Goal: Task Accomplishment & Management: Manage account settings

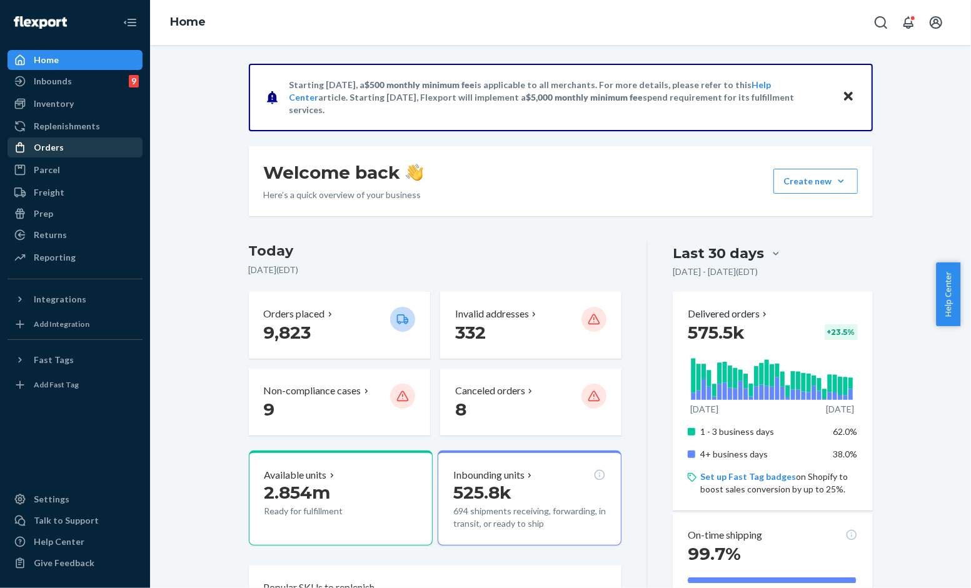
click at [53, 149] on div "Orders" at bounding box center [49, 147] width 30 height 12
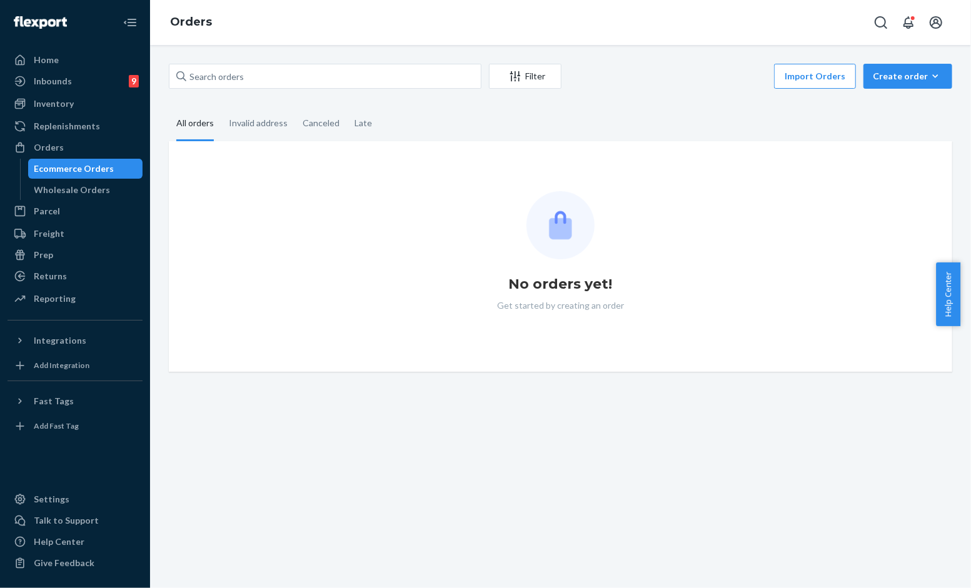
click at [326, 96] on div "Filter Import Orders Create order Ecommerce order Removal order All orders Inva…" at bounding box center [560, 218] width 802 height 308
click at [349, 86] on input "text" at bounding box center [325, 76] width 312 height 25
paste input "#254853108"
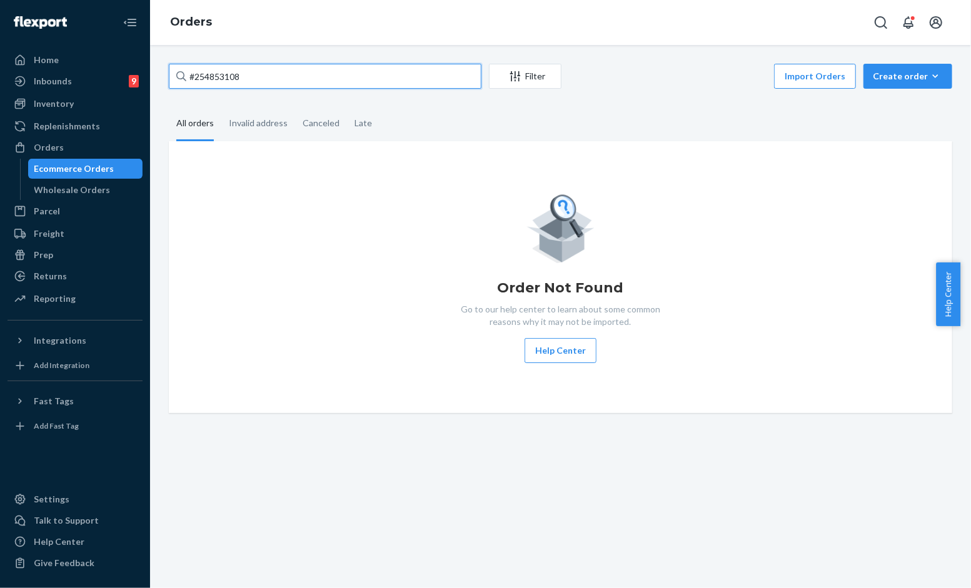
type input "#254853108"
click at [326, 77] on input "#254853108" at bounding box center [325, 76] width 312 height 25
click at [116, 176] on div "Ecommerce Orders" at bounding box center [85, 168] width 112 height 17
click at [271, 73] on input "#254853108" at bounding box center [325, 76] width 312 height 25
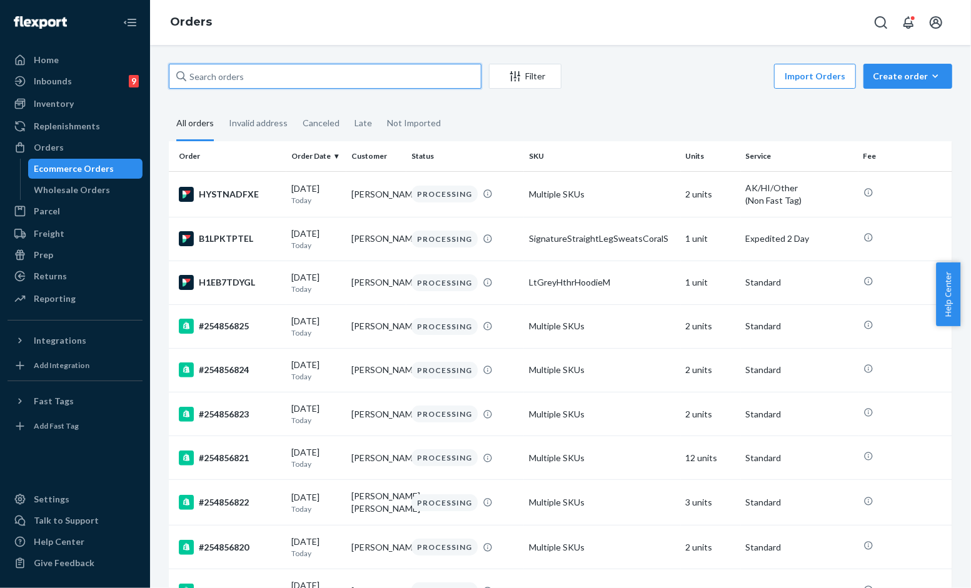
click at [419, 84] on input "text" at bounding box center [325, 76] width 312 height 25
paste input "#254853108"
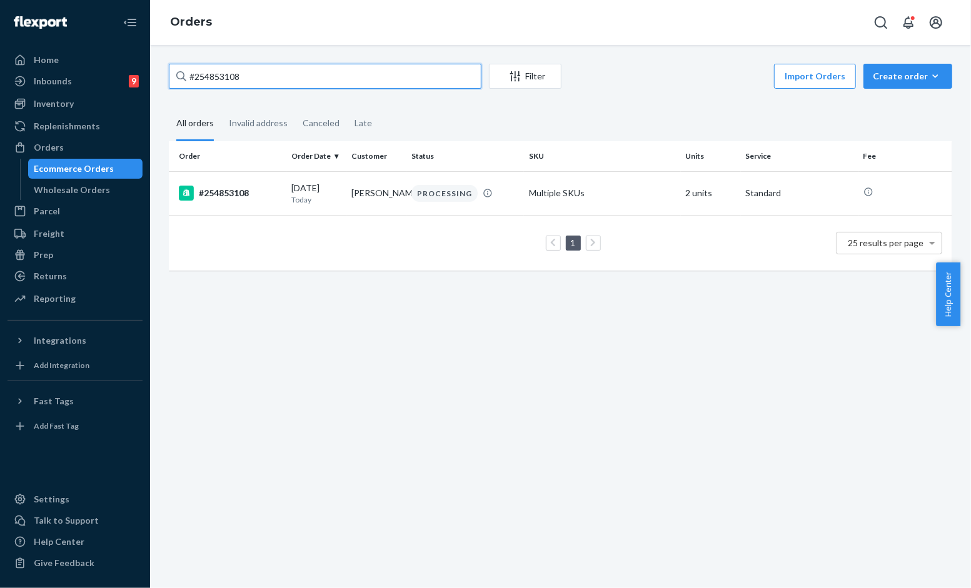
type input "#254853108"
click at [524, 195] on td "Multiple SKUs" at bounding box center [602, 193] width 157 height 44
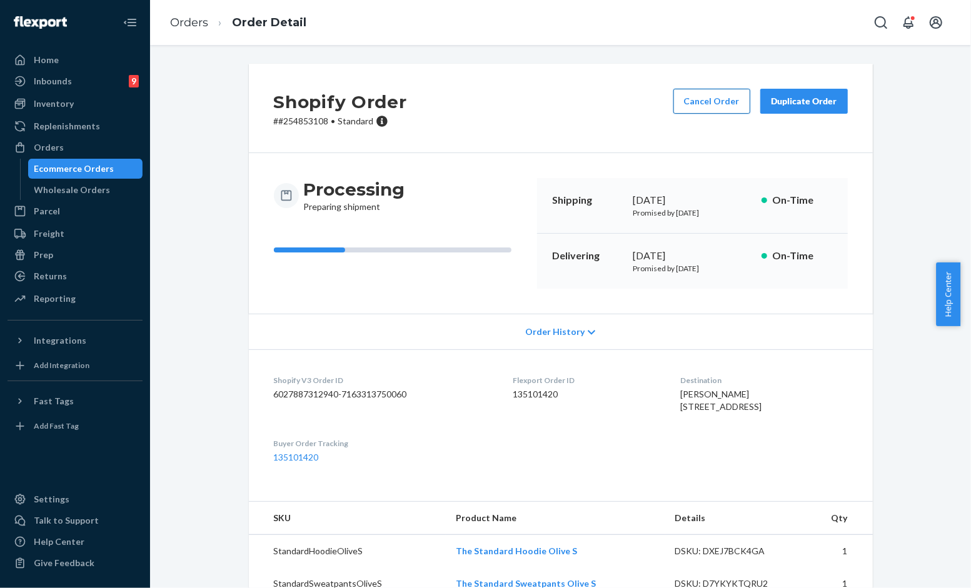
click at [727, 104] on button "Cancel Order" at bounding box center [711, 101] width 77 height 25
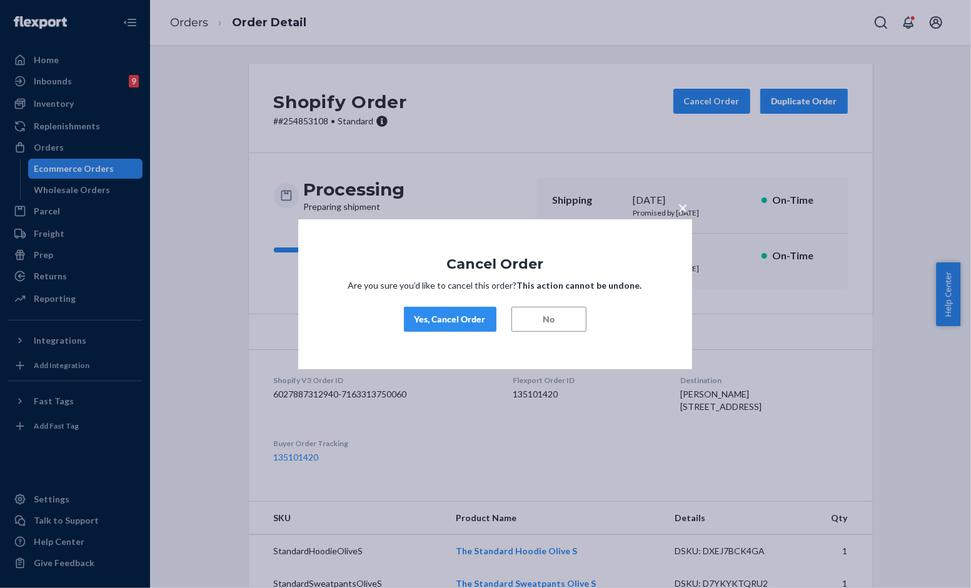
click at [453, 308] on button "Yes, Cancel Order" at bounding box center [450, 319] width 92 height 25
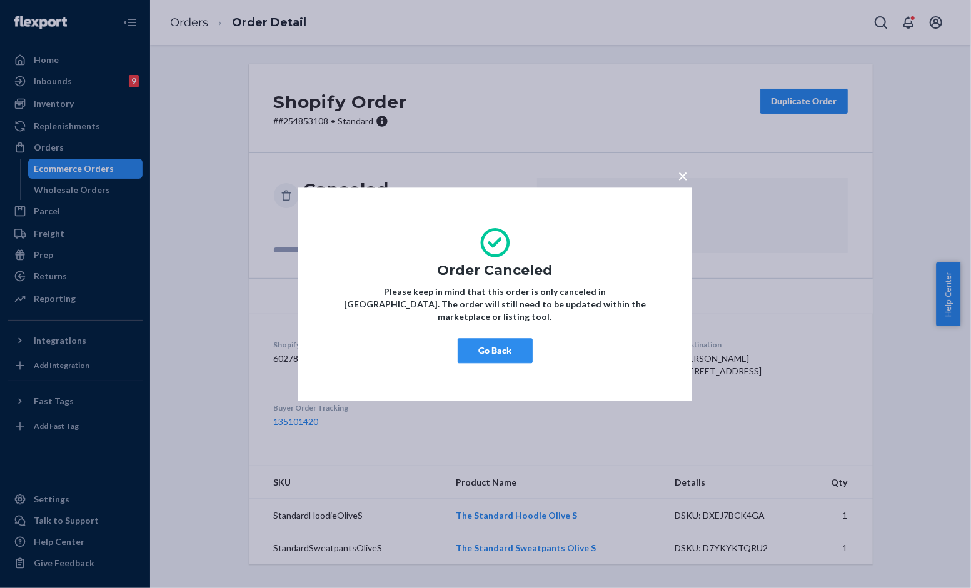
click at [497, 347] on button "Go Back" at bounding box center [494, 350] width 75 height 25
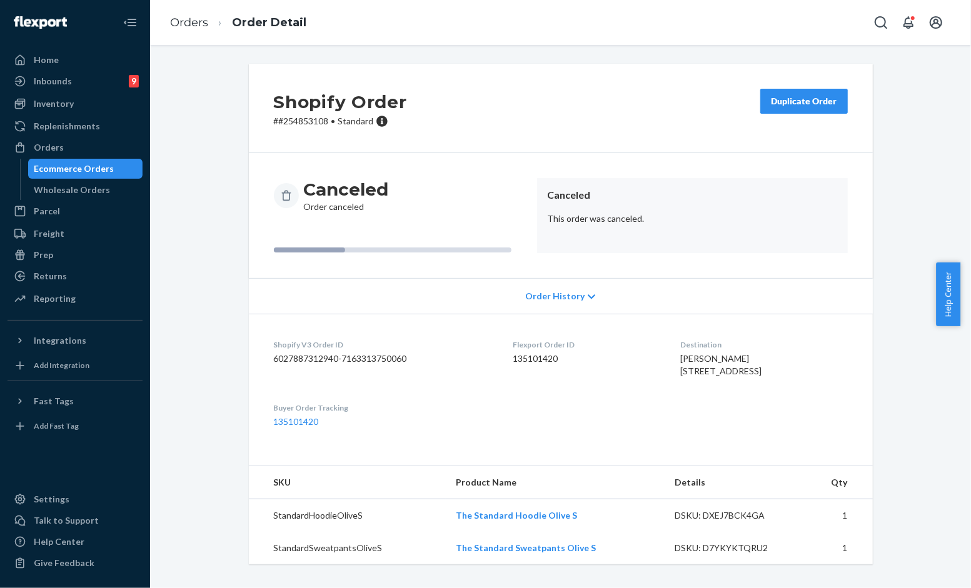
click at [519, 135] on div "Shopify Order # #254853108 • Standard Duplicate Order" at bounding box center [561, 108] width 624 height 89
